Goal: Information Seeking & Learning: Check status

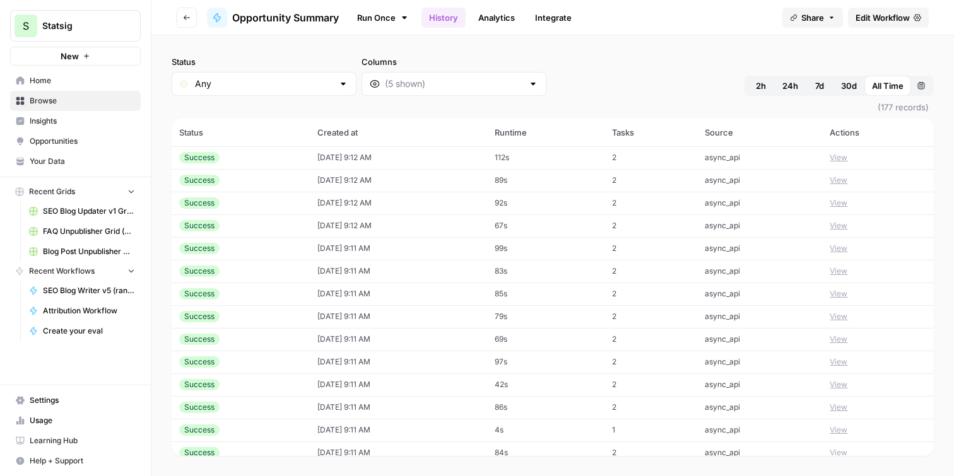
click at [188, 15] on icon "button" at bounding box center [187, 18] width 8 height 8
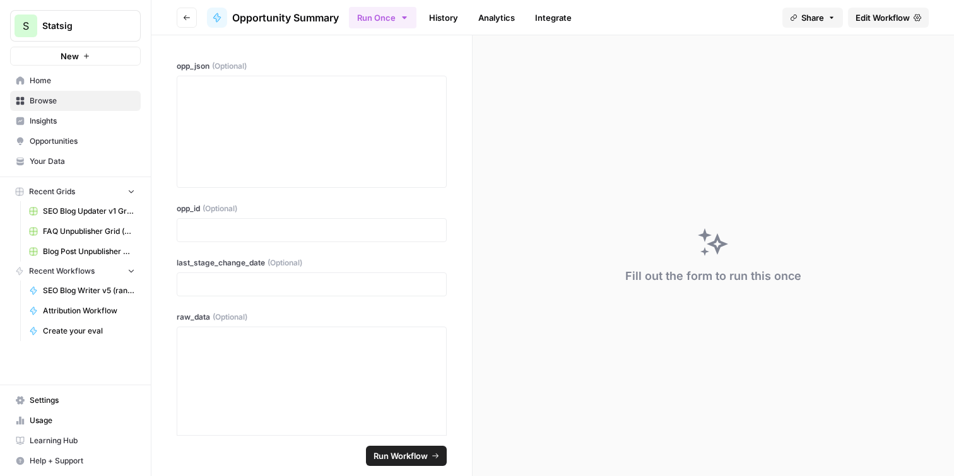
click at [459, 16] on link "History" at bounding box center [444, 18] width 44 height 20
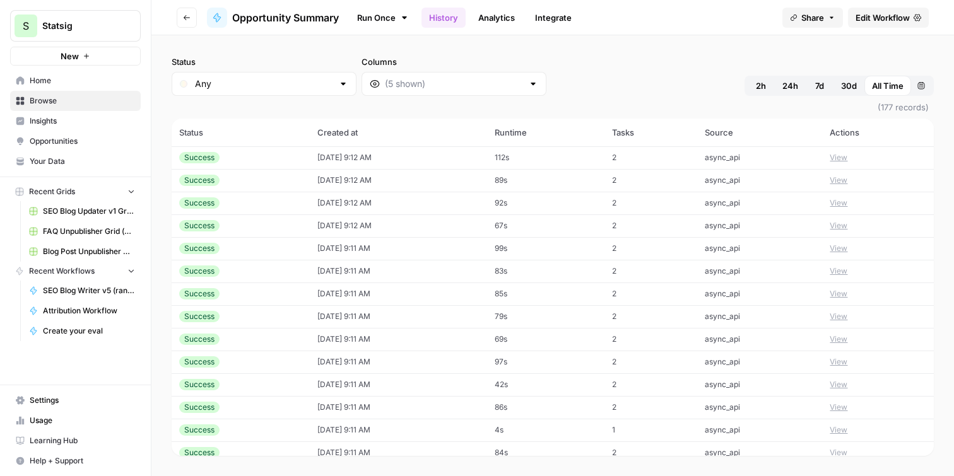
click at [190, 15] on icon "button" at bounding box center [187, 18] width 8 height 8
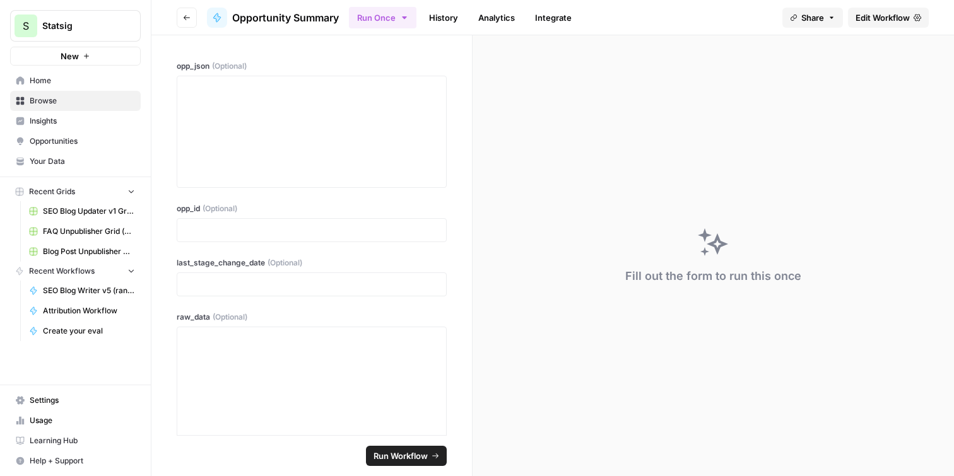
click at [71, 79] on span "Home" at bounding box center [82, 80] width 105 height 11
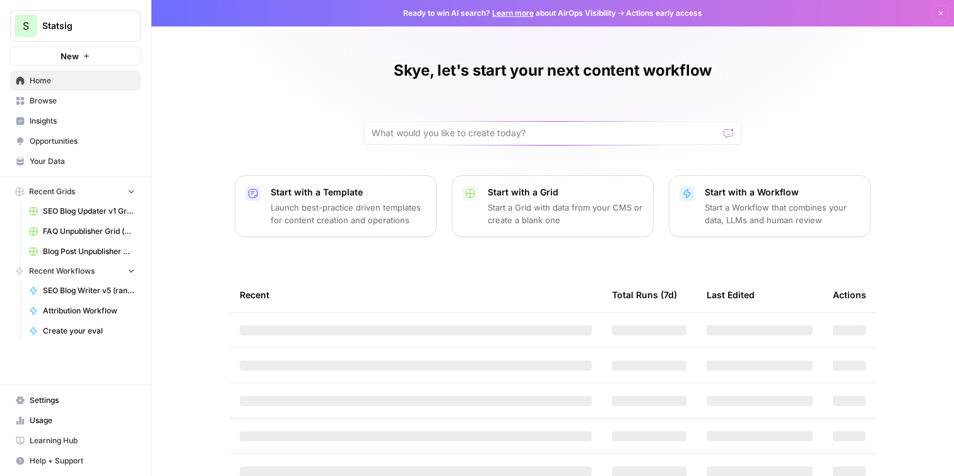
click at [525, 126] on div at bounding box center [553, 133] width 379 height 24
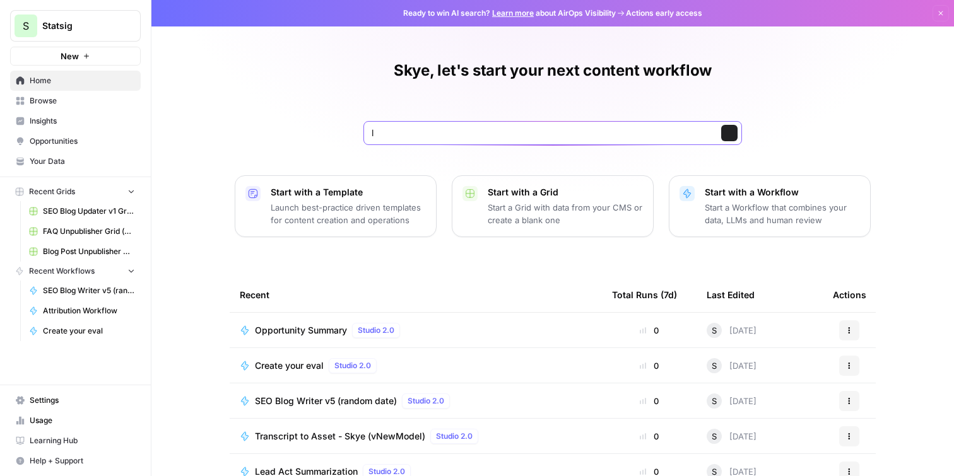
type input "le"
click at [77, 102] on span "Browse" at bounding box center [82, 100] width 105 height 11
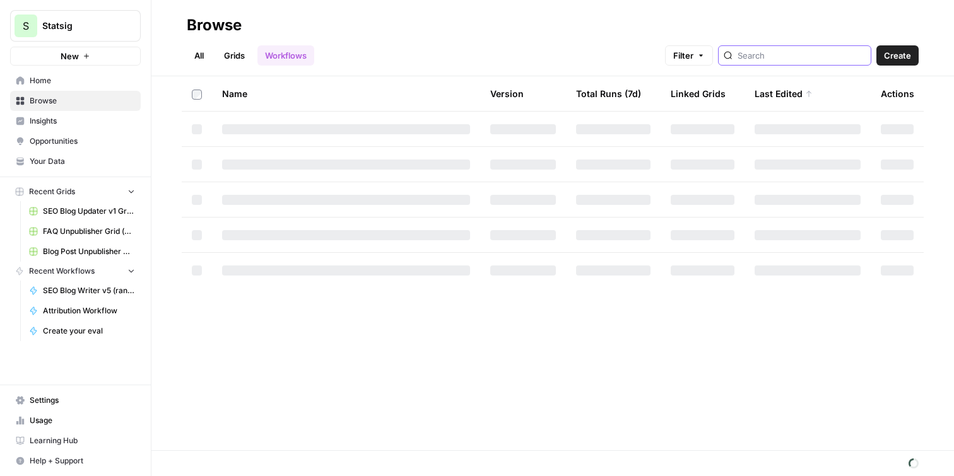
click at [822, 55] on input "search" at bounding box center [802, 55] width 128 height 13
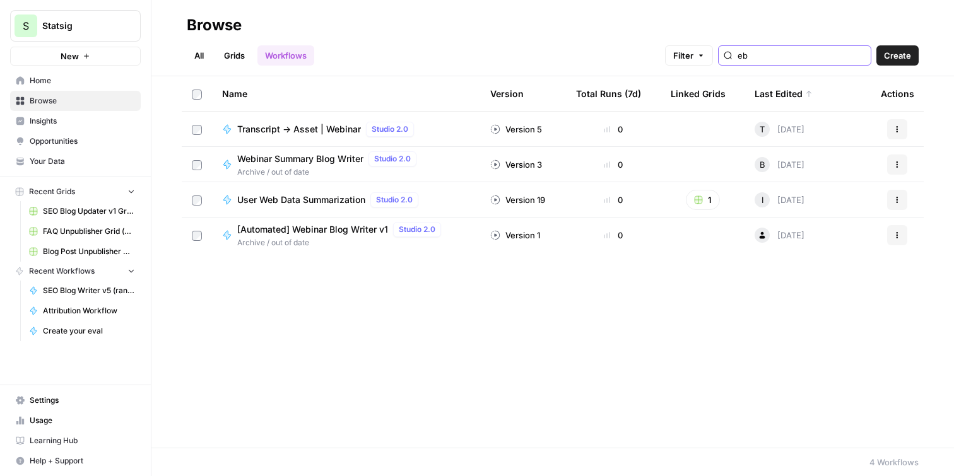
type input "eb"
type input "web"
click at [324, 196] on span "User Web Data Summarization" at bounding box center [301, 200] width 128 height 13
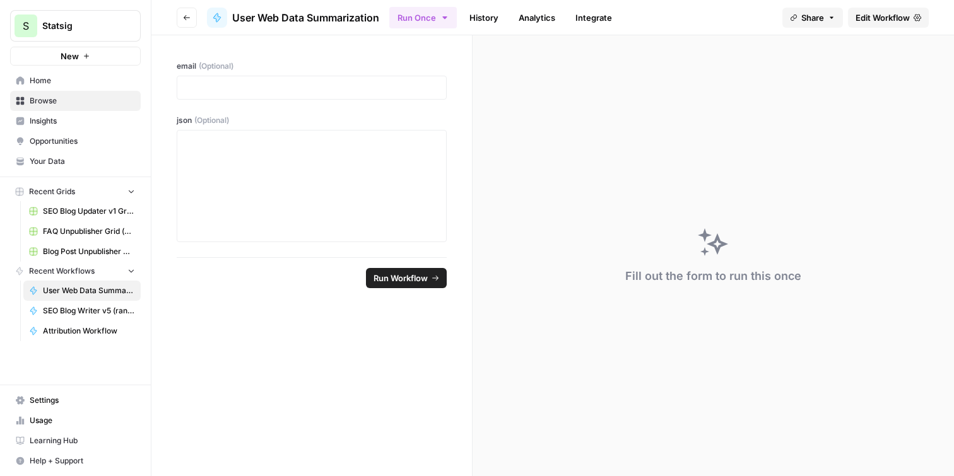
click at [495, 16] on link "History" at bounding box center [484, 18] width 44 height 20
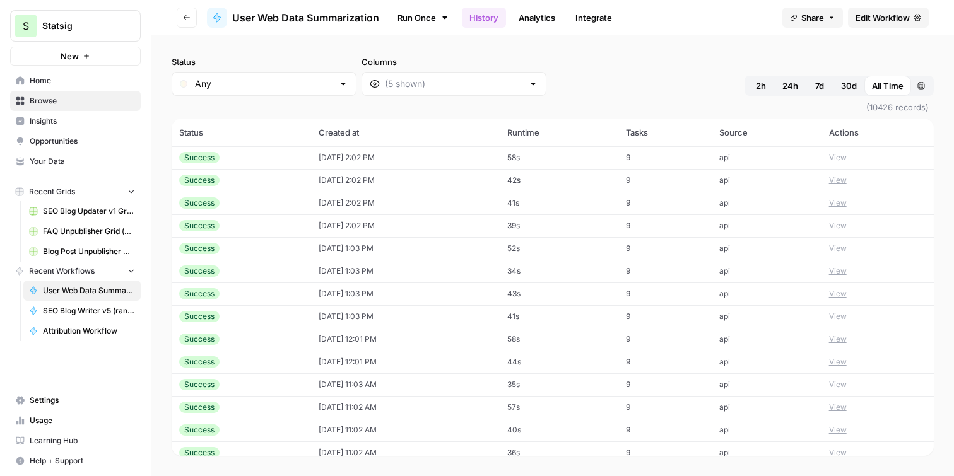
click at [188, 21] on icon "button" at bounding box center [187, 18] width 8 height 8
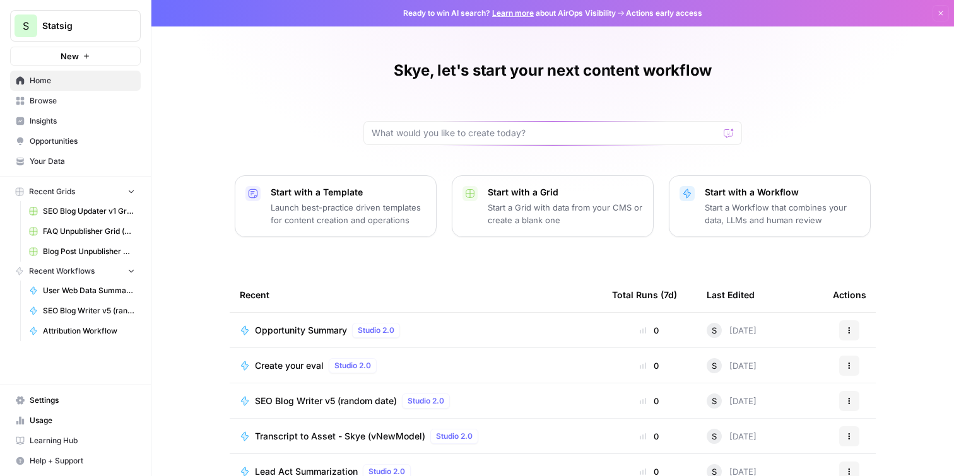
click at [72, 107] on link "Browse" at bounding box center [75, 101] width 131 height 20
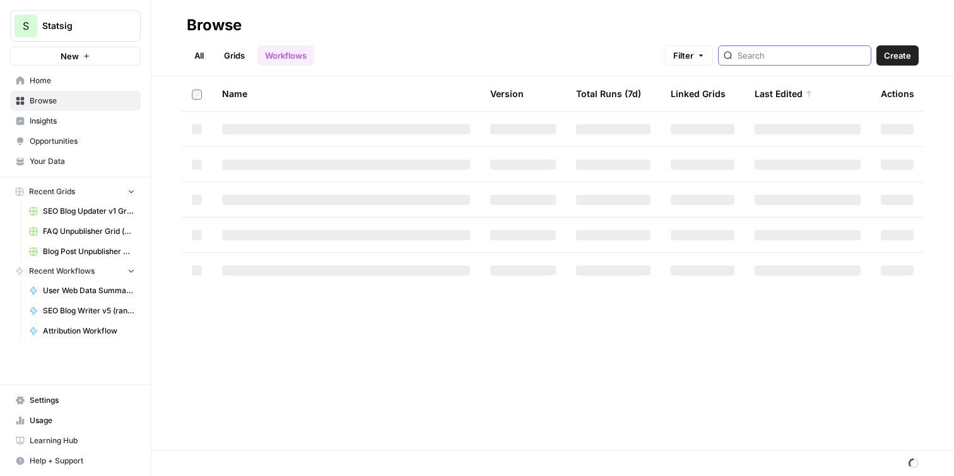
click at [789, 55] on input "search" at bounding box center [802, 55] width 128 height 13
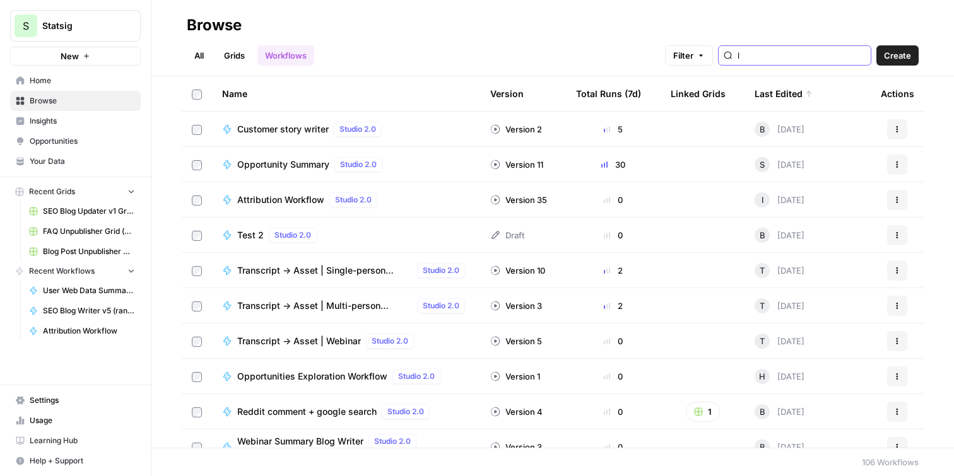
type input "l"
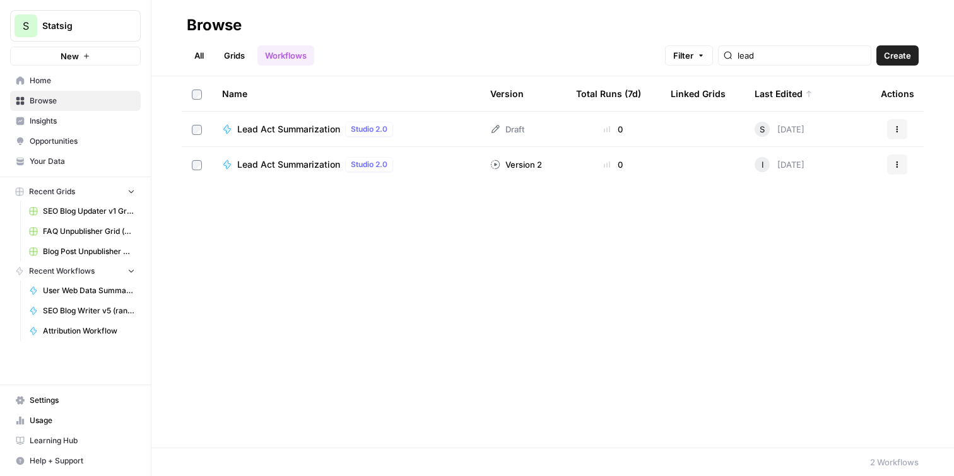
click at [288, 134] on span "Lead Act Summarization" at bounding box center [288, 129] width 103 height 13
click at [798, 60] on input "lead" at bounding box center [802, 55] width 128 height 13
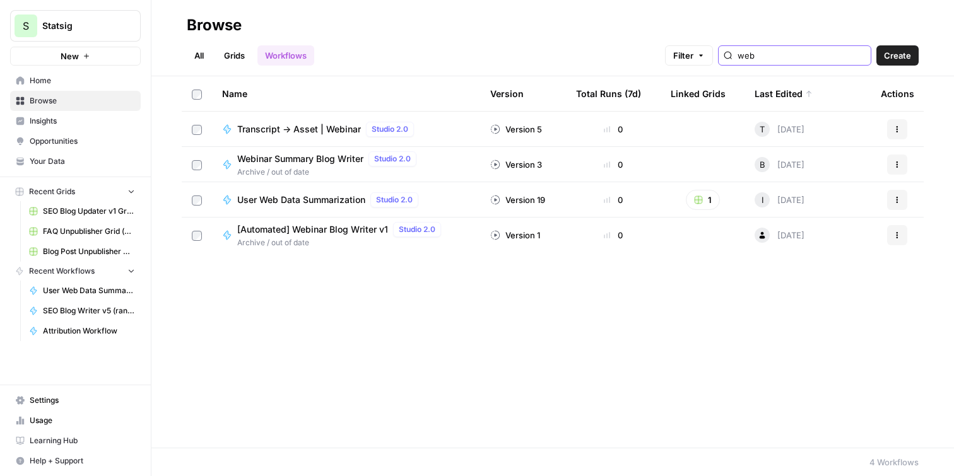
type input "web"
click at [301, 204] on span "User Web Data Summarization" at bounding box center [301, 200] width 128 height 13
click at [398, 321] on div "Name Version Total Runs (7d) Linked Grids Last Edited Actions Transcript -> Ass…" at bounding box center [552, 262] width 803 height 372
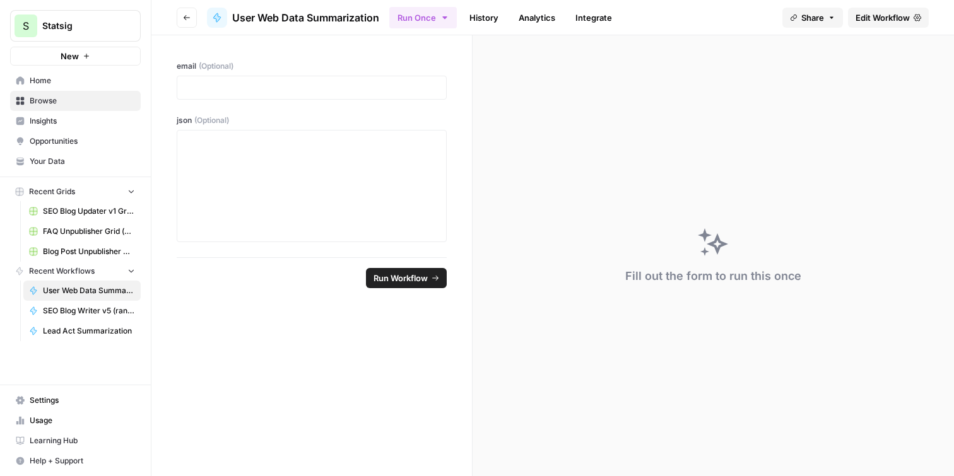
click at [484, 23] on link "History" at bounding box center [484, 18] width 44 height 20
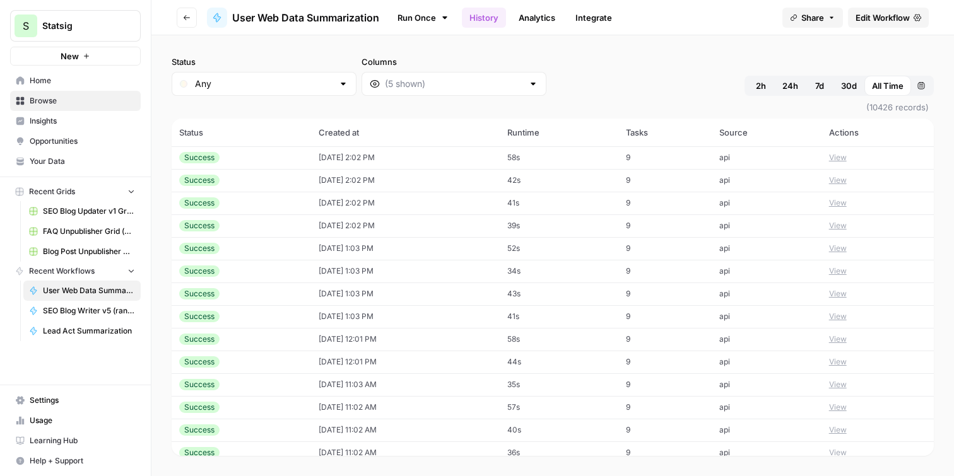
click at [653, 71] on div "Status Any Columns 2h 24h 7d 30d All Time Custom range" at bounding box center [553, 76] width 762 height 40
click at [517, 115] on span "(10426 records)" at bounding box center [553, 107] width 762 height 23
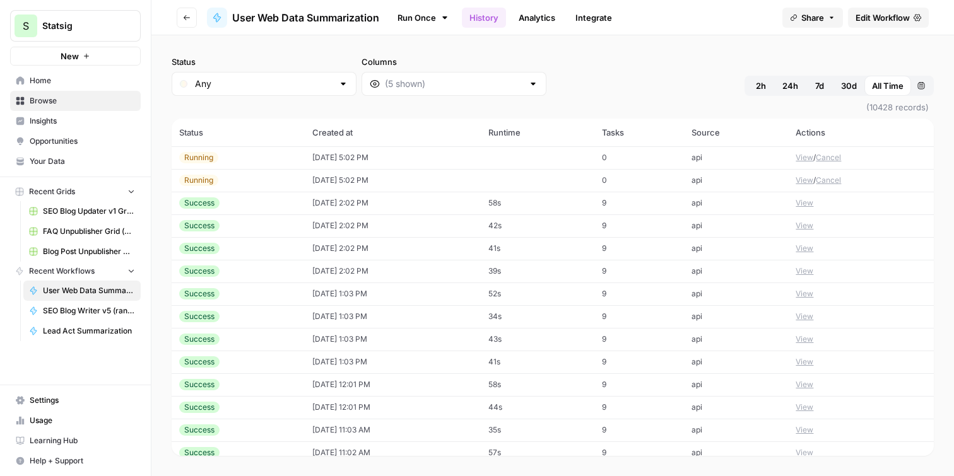
click at [805, 158] on button "View" at bounding box center [805, 157] width 18 height 11
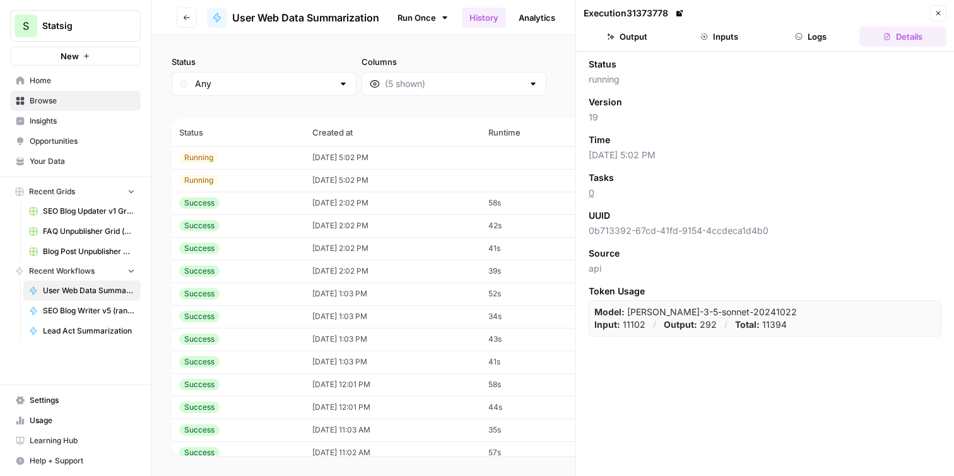
click at [706, 35] on icon "button" at bounding box center [704, 37] width 8 height 8
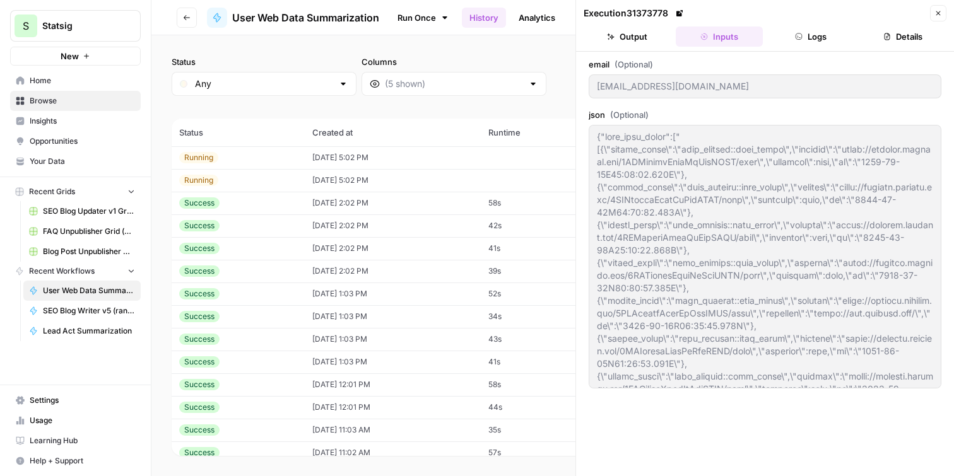
click at [940, 16] on icon "button" at bounding box center [939, 13] width 8 height 8
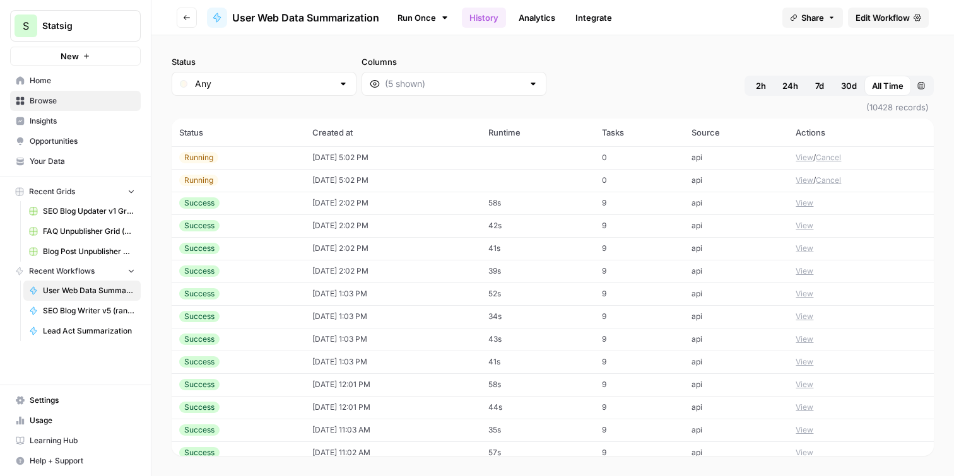
click at [812, 183] on button "View" at bounding box center [805, 180] width 18 height 11
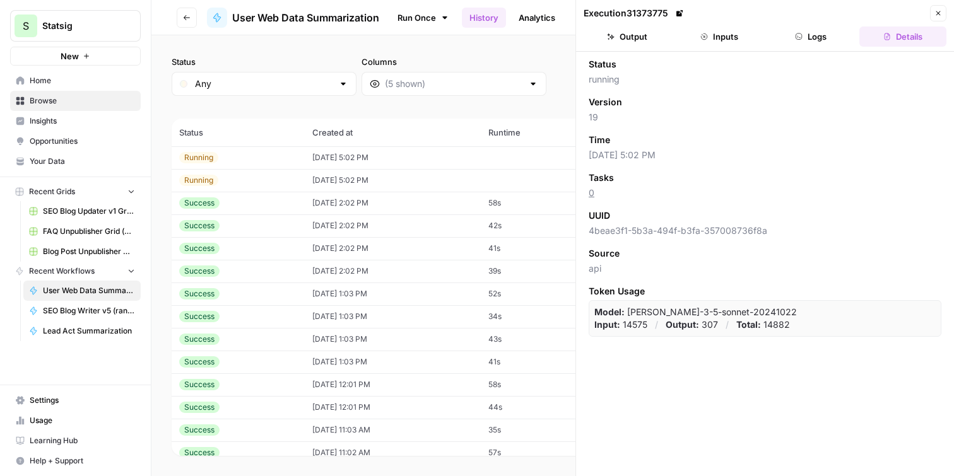
click at [728, 42] on button "Inputs" at bounding box center [719, 37] width 87 height 20
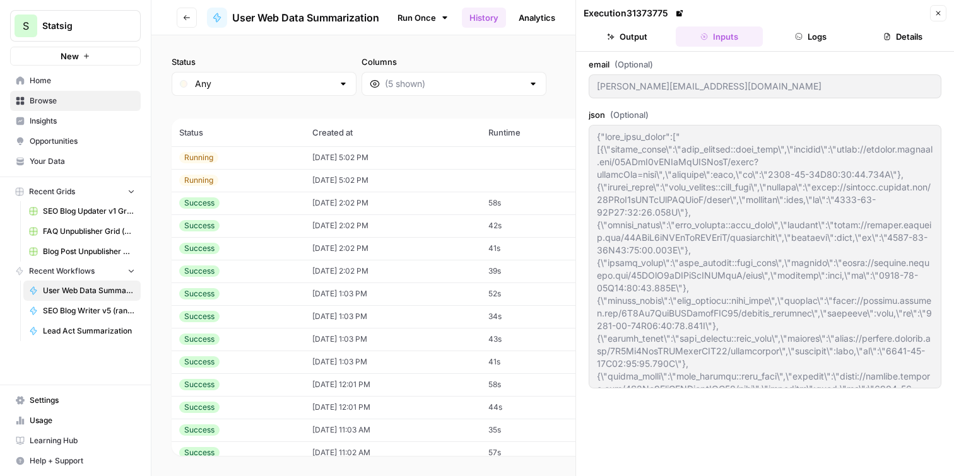
click at [937, 11] on icon "button" at bounding box center [939, 13] width 8 height 8
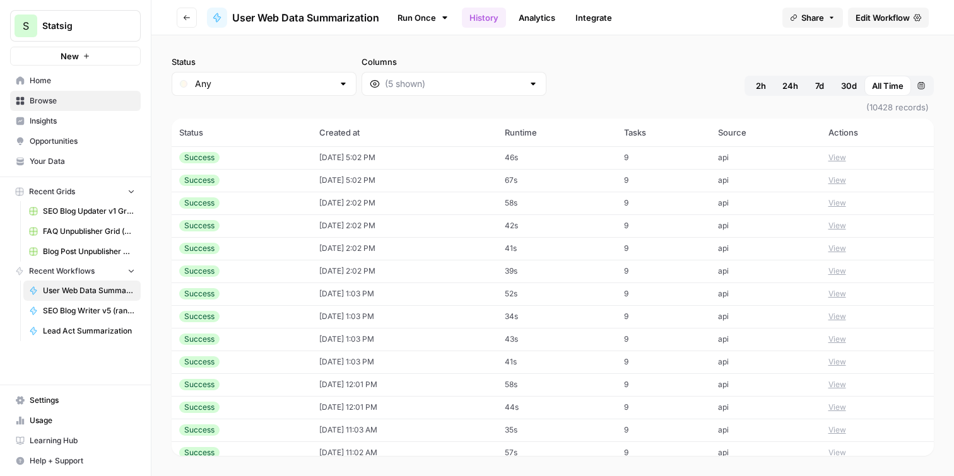
click at [508, 56] on div "Status Any Columns 2h 24h 7d 30d All Time Custom range" at bounding box center [553, 76] width 762 height 40
click at [628, 57] on div "Status Any Columns 2h 24h 7d 30d All Time Custom range" at bounding box center [553, 76] width 762 height 40
drag, startPoint x: 624, startPoint y: 99, endPoint x: 634, endPoint y: 139, distance: 41.0
click at [624, 98] on span "(10428 records)" at bounding box center [553, 107] width 762 height 23
click at [540, 50] on div "Status Any Columns 2h 24h 7d 30d All Time Custom range (10428 records) Status C…" at bounding box center [552, 255] width 803 height 441
